Goal: Transaction & Acquisition: Obtain resource

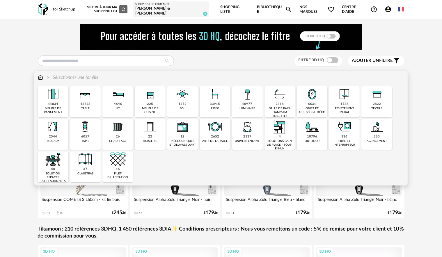
click at [244, 139] on div "2137" at bounding box center [247, 137] width 8 height 4
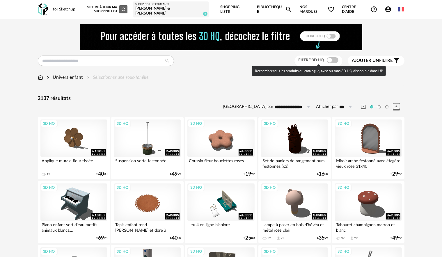
click at [335, 61] on span at bounding box center [333, 60] width 12 height 6
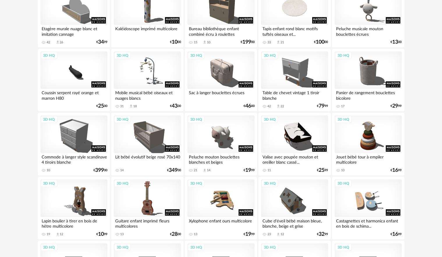
scroll to position [262, 0]
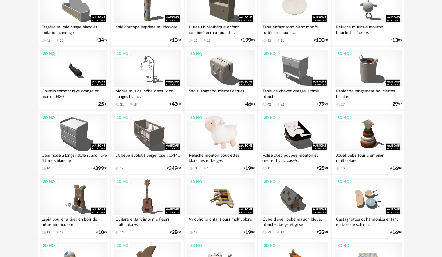
click at [226, 140] on div "3D HQ" at bounding box center [220, 133] width 67 height 38
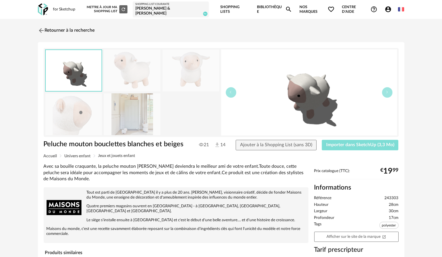
click at [343, 143] on span "Importer dans SketchUp (3,3 Mo)" at bounding box center [360, 145] width 68 height 5
click at [43, 31] on img at bounding box center [40, 30] width 8 height 8
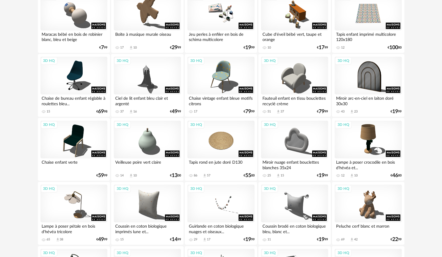
scroll to position [543, 0]
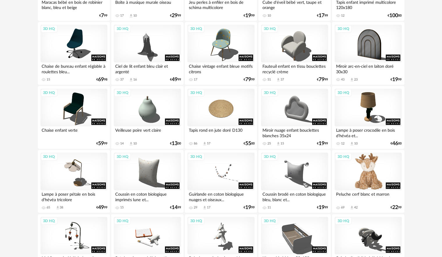
click at [360, 179] on div "3D HQ" at bounding box center [368, 172] width 67 height 38
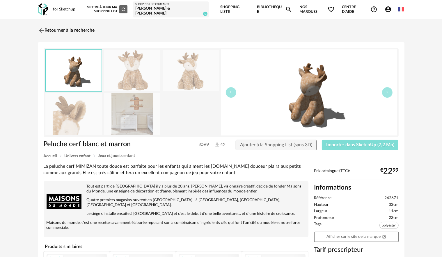
click at [341, 145] on span "Importer dans SketchUp (7,2 Mo)" at bounding box center [360, 145] width 68 height 5
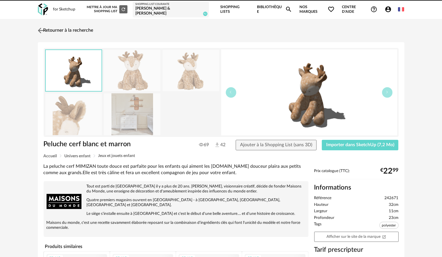
click at [40, 29] on img at bounding box center [40, 30] width 8 height 8
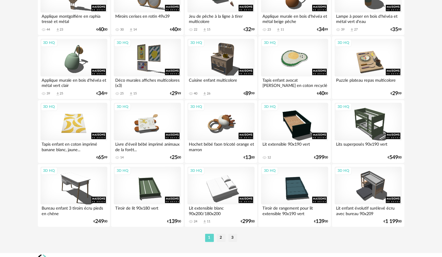
scroll to position [1180, 0]
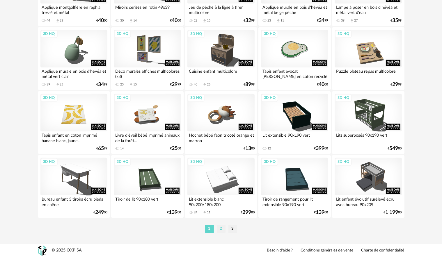
click at [220, 227] on li "2" at bounding box center [221, 229] width 9 height 8
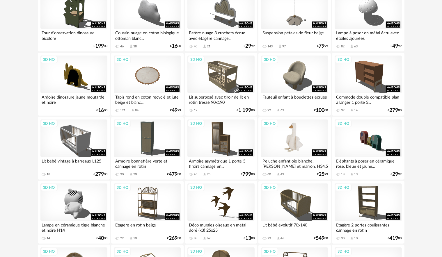
scroll to position [349, 0]
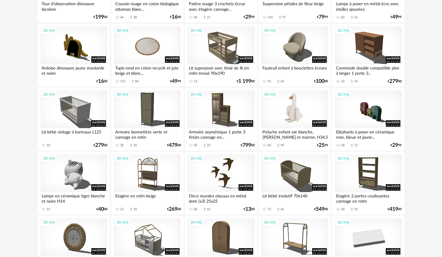
click at [298, 119] on div "3D HQ" at bounding box center [294, 110] width 67 height 38
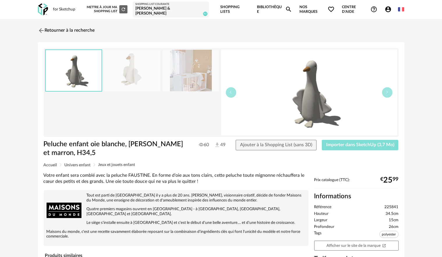
click at [340, 146] on span "Importer dans SketchUp (3,7 Mo)" at bounding box center [360, 145] width 68 height 5
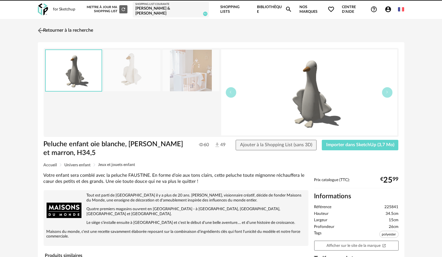
click at [41, 30] on img at bounding box center [40, 30] width 8 height 8
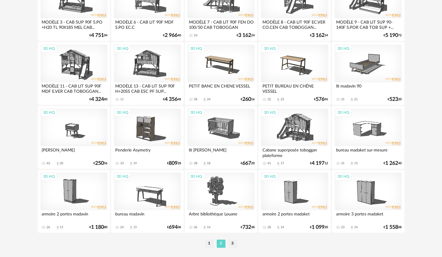
scroll to position [1180, 0]
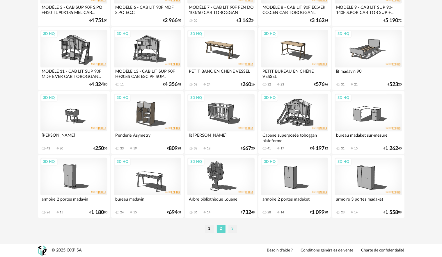
click at [232, 228] on li "3" at bounding box center [232, 229] width 9 height 8
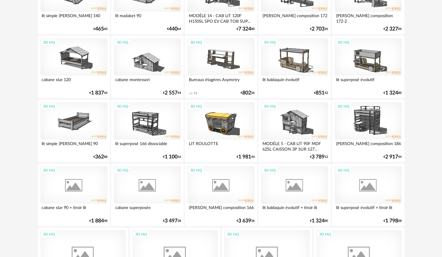
scroll to position [870, 0]
